Goal: Information Seeking & Learning: Find specific fact

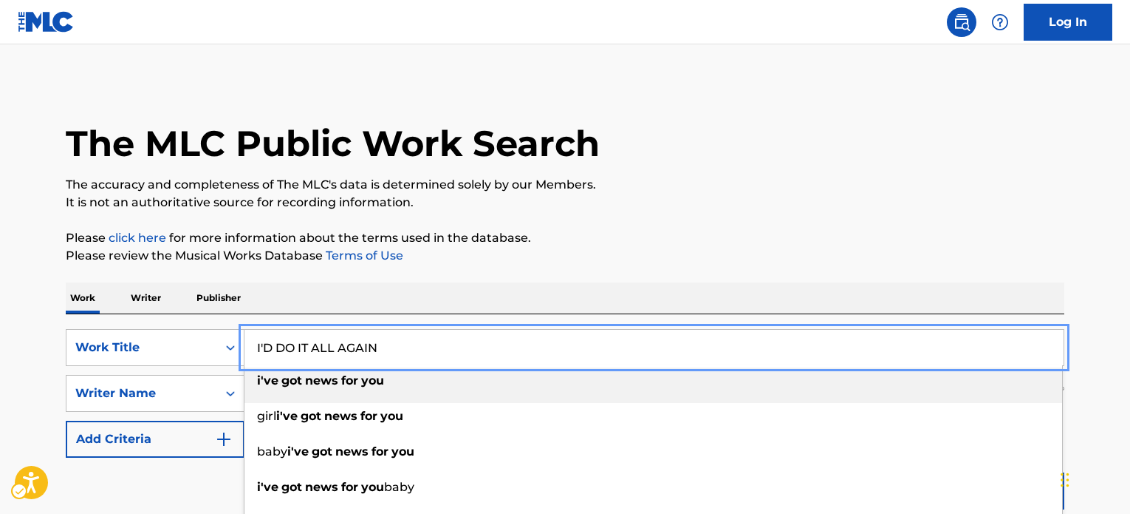
scroll to position [239, 0]
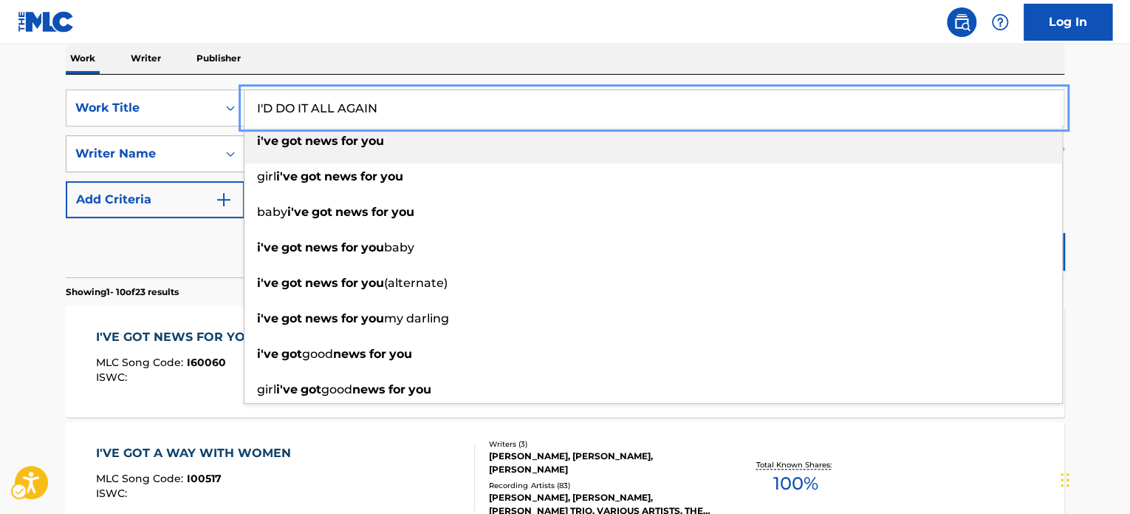
click at [126, 123] on div "SearchWithCriteria04e37976-4325-44c1-bf06-195df08e13fe Work Title I'D DO IT ALL…" at bounding box center [565, 107] width 999 height 37
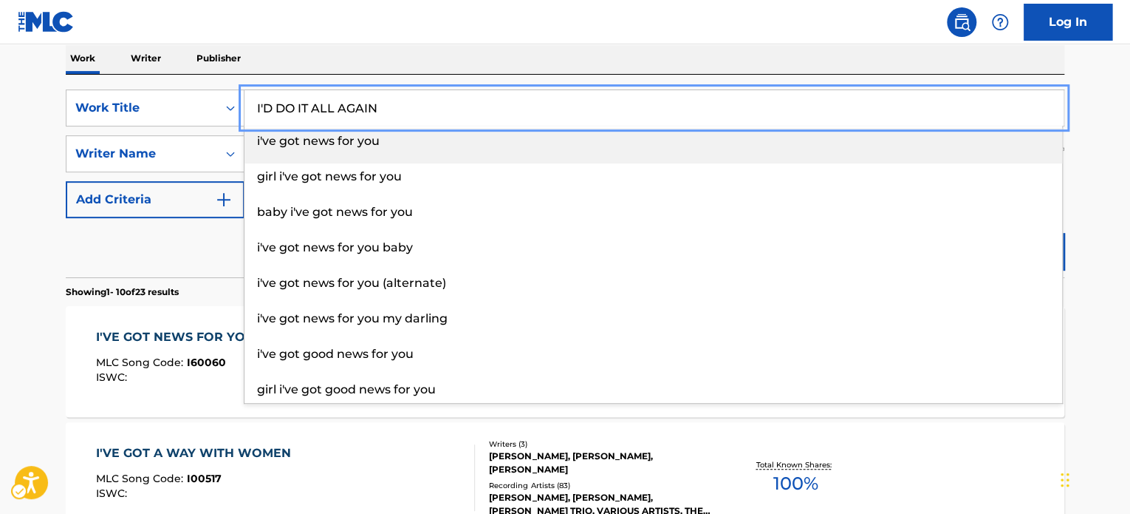
type input "I'D DO IT ALL AGAIN"
click at [165, 256] on div "Reset Search Search" at bounding box center [565, 247] width 999 height 59
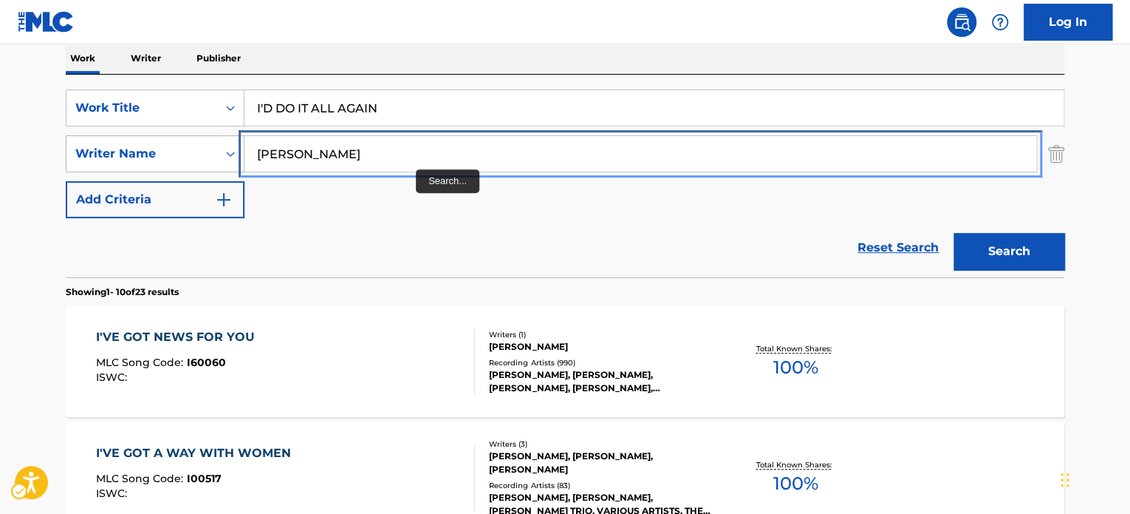
paste input "[PERSON_NAME]"
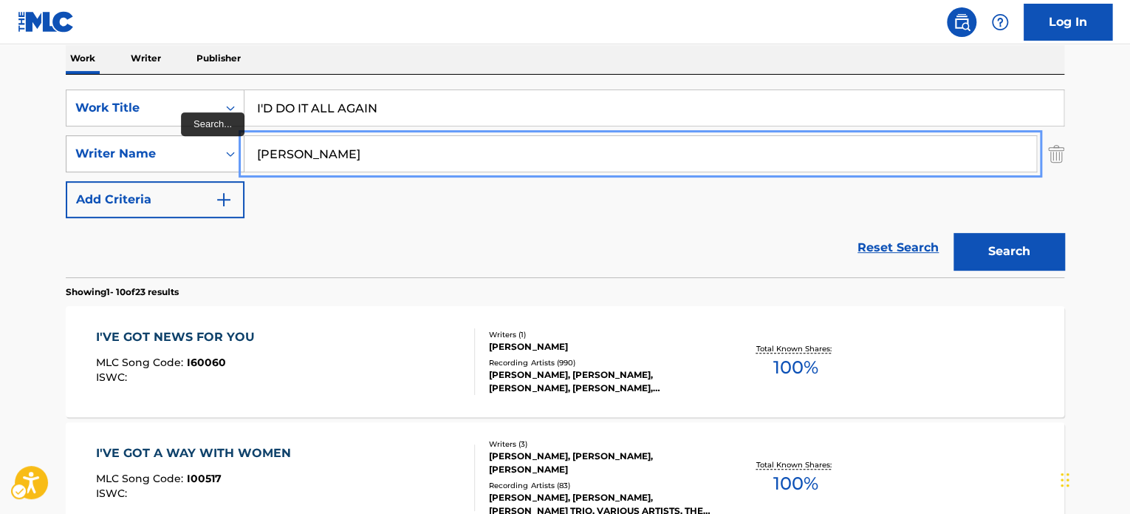
drag, startPoint x: 194, startPoint y: 148, endPoint x: 222, endPoint y: 159, distance: 30.9
click at [183, 151] on div "SearchWithCriteria75ff636b-1ab1-4dd9-a7fa-9fbec99b2389 Writer Name [PERSON_NAME]" at bounding box center [565, 153] width 999 height 37
type input "[PERSON_NAME]"
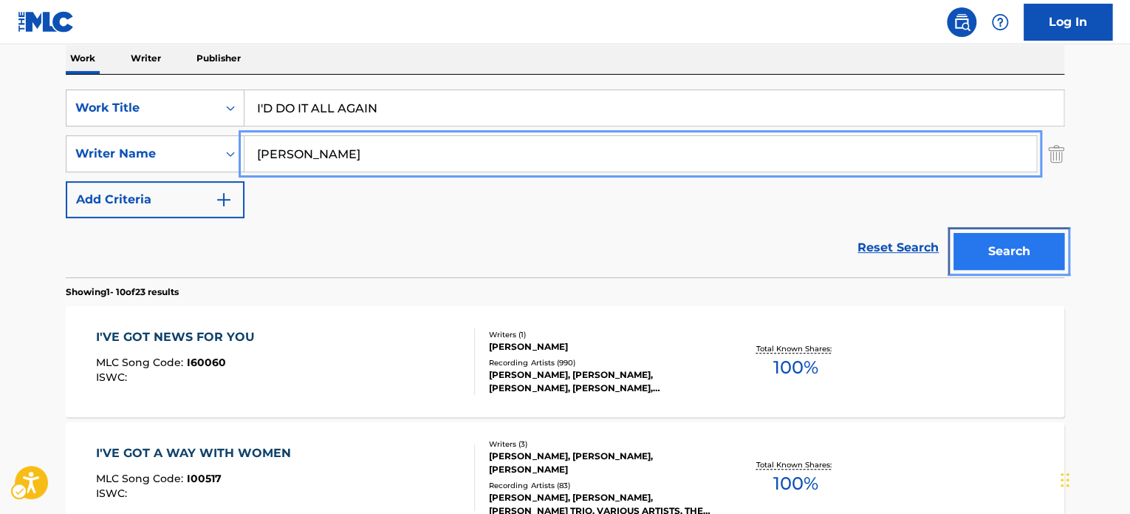
click at [981, 253] on button "Search" at bounding box center [1009, 251] width 111 height 37
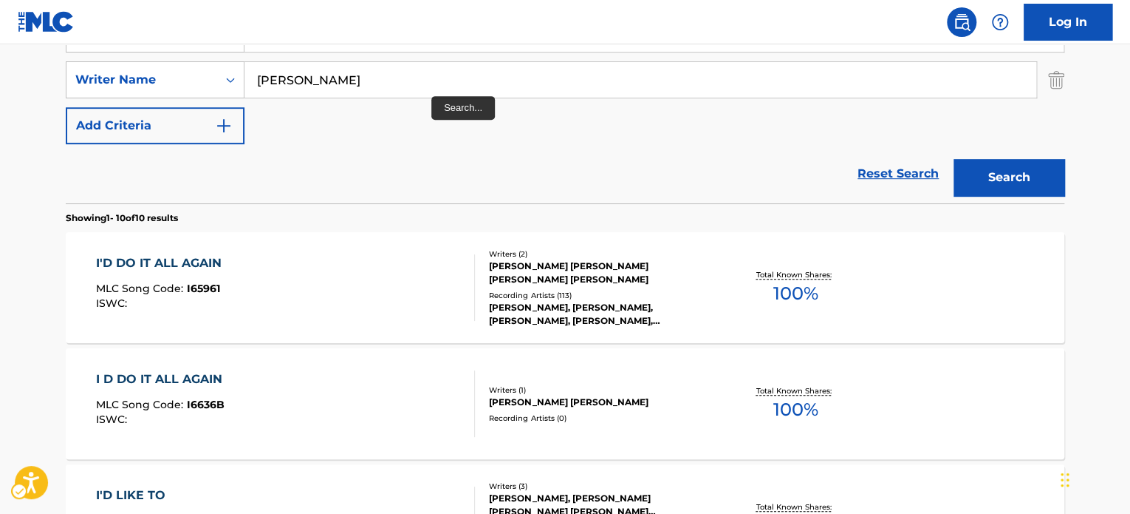
scroll to position [239, 0]
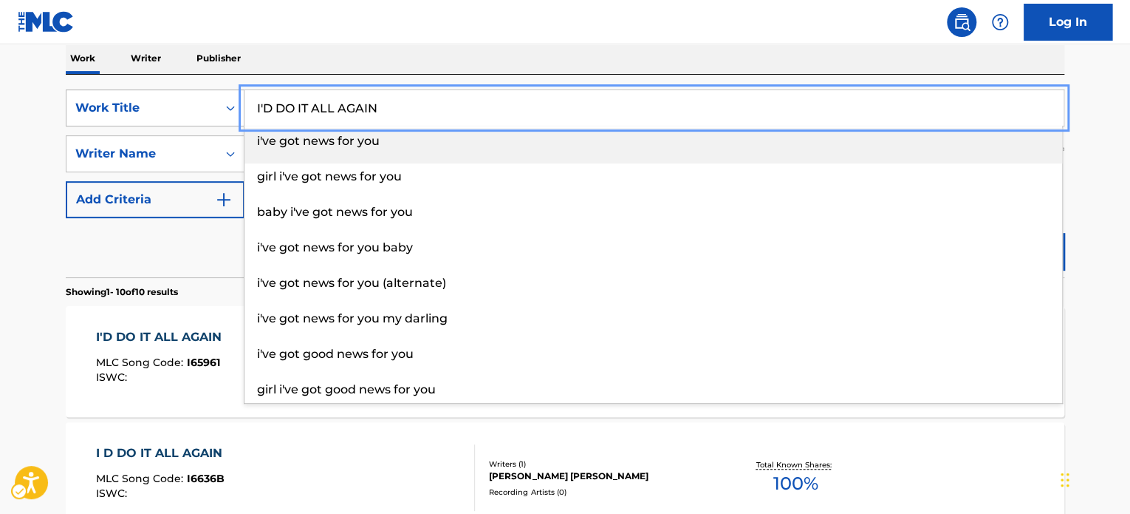
paste input "LL BE THERE FOR YOU"
drag, startPoint x: 233, startPoint y: 109, endPoint x: 222, endPoint y: 178, distance: 70.3
click at [227, 109] on div "SearchWithCriteria04e37976-4325-44c1-bf06-195df08e13fe Work Title I'LL BE THERE…" at bounding box center [565, 107] width 999 height 37
type input "I'LL BE THERE FOR YOU"
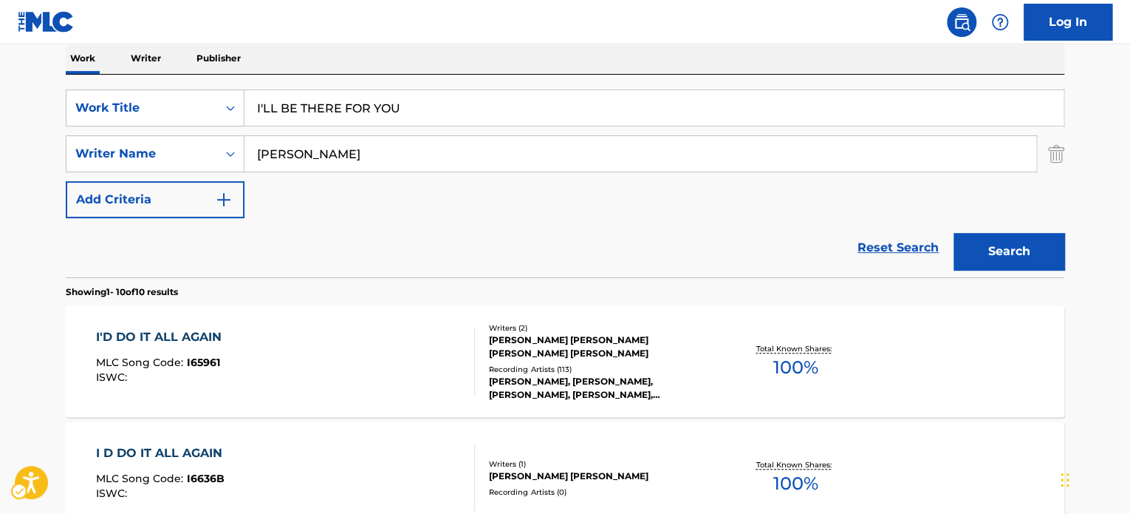
click at [188, 280] on section "Showing 1 - 10 of 10 results" at bounding box center [565, 287] width 999 height 21
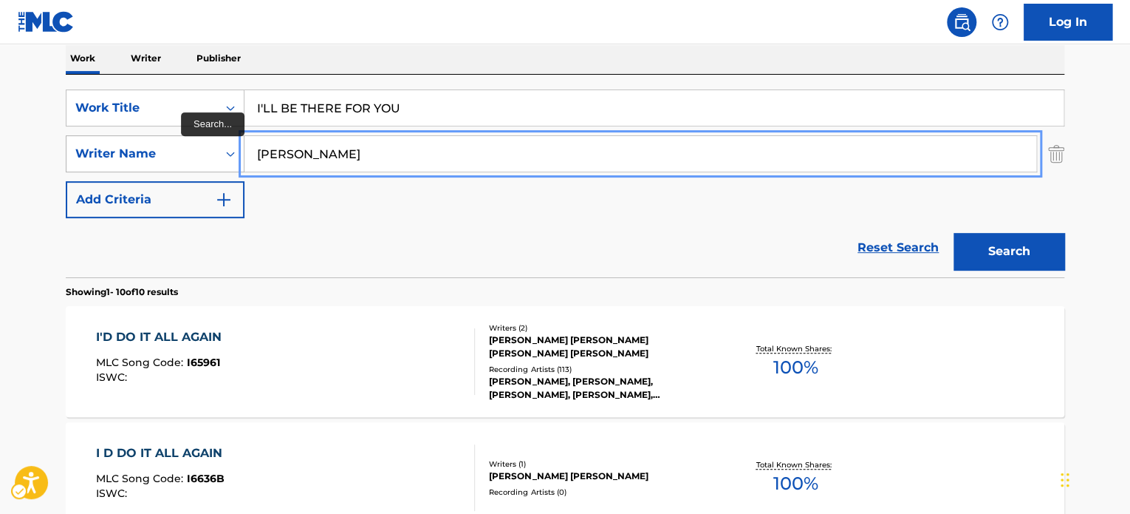
paste input "[PERSON_NAME]"
drag, startPoint x: 403, startPoint y: 163, endPoint x: 153, endPoint y: 161, distance: 250.5
click at [153, 161] on div "SearchWithCriteria75ff636b-1ab1-4dd9-a7fa-9fbec99b2389 Writer Name [PERSON_NAME]" at bounding box center [565, 153] width 999 height 37
type input "[PERSON_NAME]"
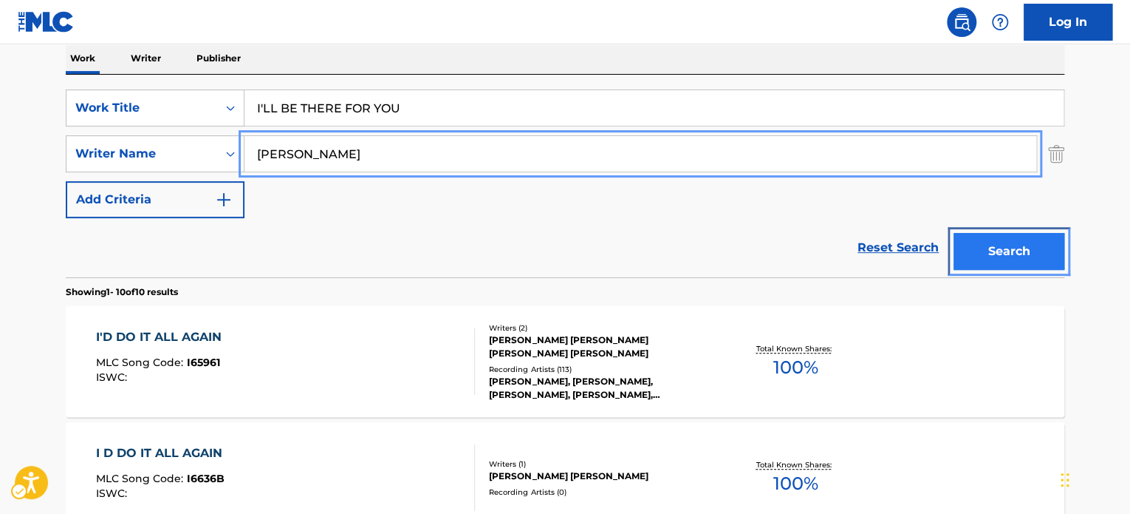
click at [1009, 253] on button "Search" at bounding box center [1009, 251] width 111 height 37
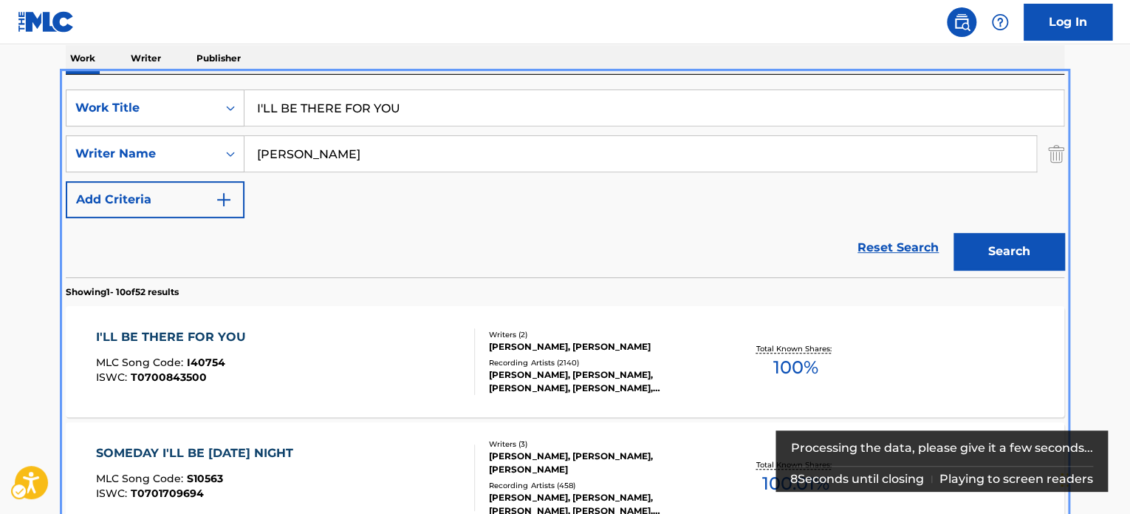
scroll to position [313, 0]
